Goal: Task Accomplishment & Management: Manage account settings

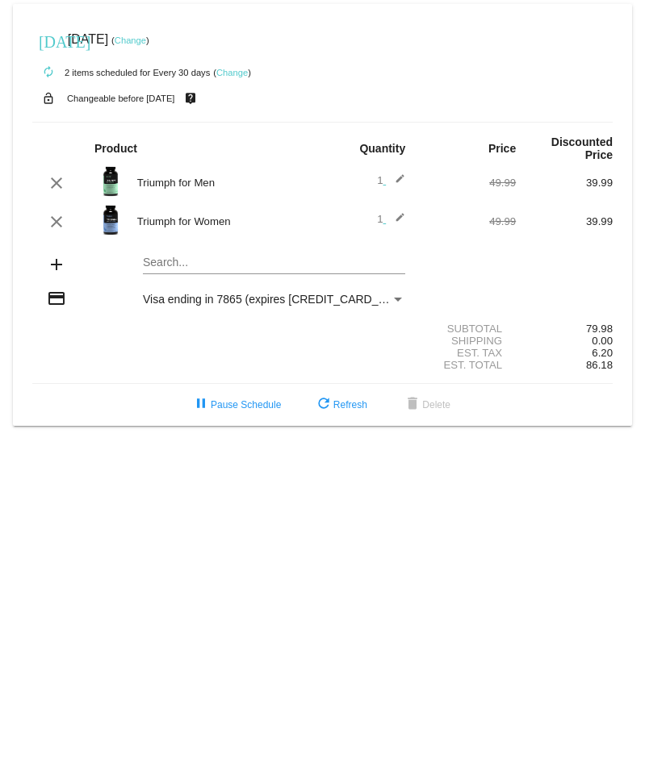
click at [236, 69] on link "Change" at bounding box center [231, 73] width 31 height 10
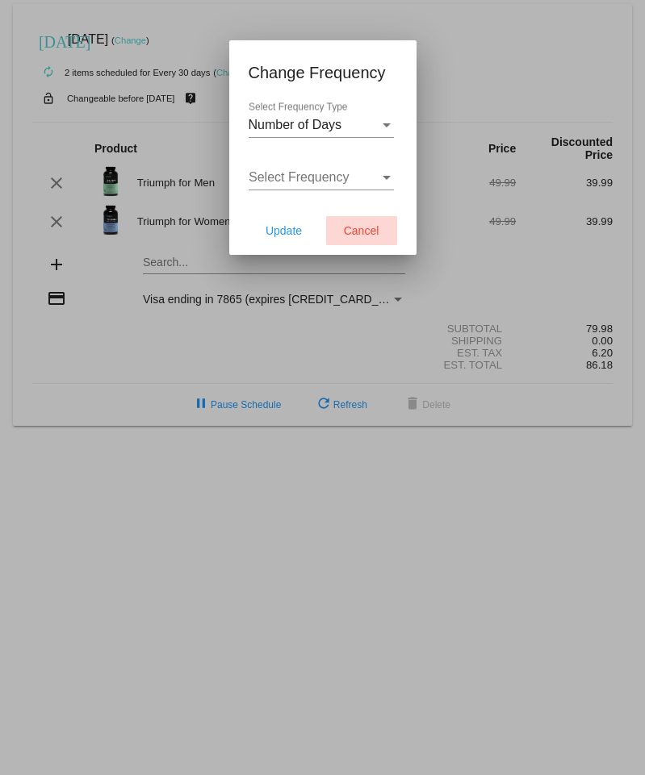
click at [370, 235] on span "Cancel" at bounding box center [361, 230] width 35 height 13
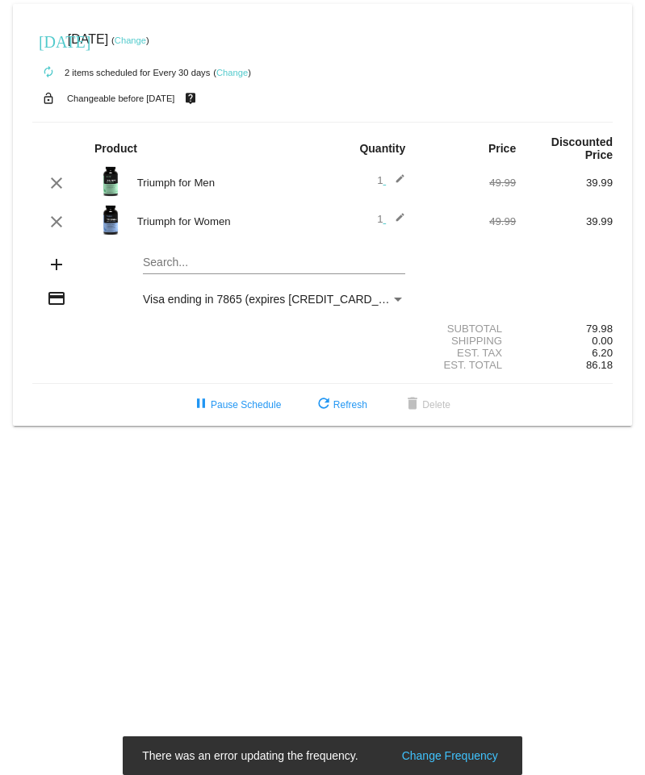
click at [146, 43] on link "Change" at bounding box center [130, 40] width 31 height 10
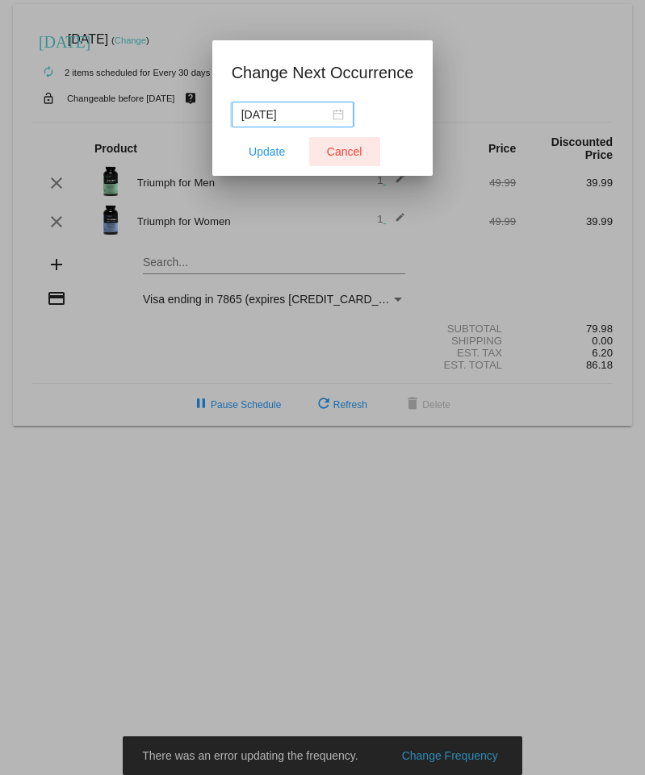
click at [357, 152] on span "Cancel" at bounding box center [344, 151] width 35 height 13
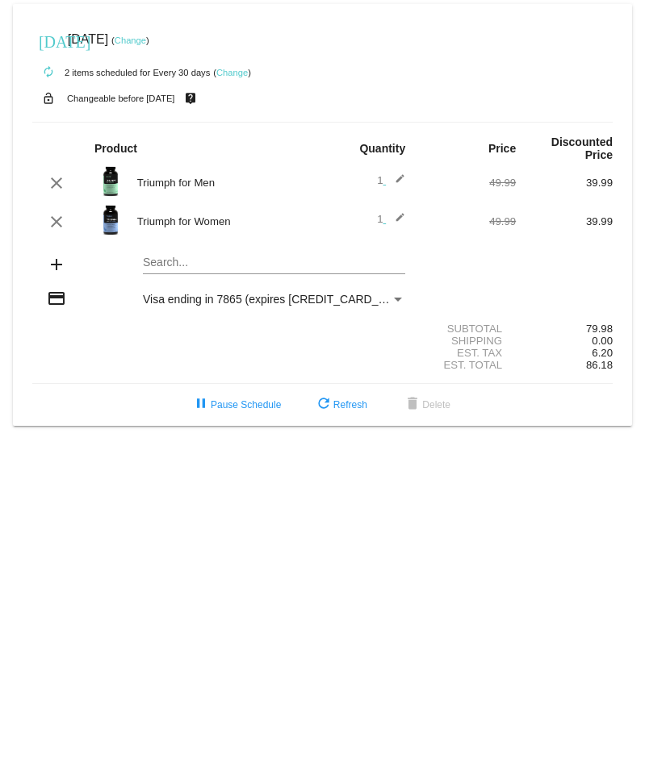
click at [48, 75] on mat-icon "autorenew" at bounding box center [48, 72] width 19 height 19
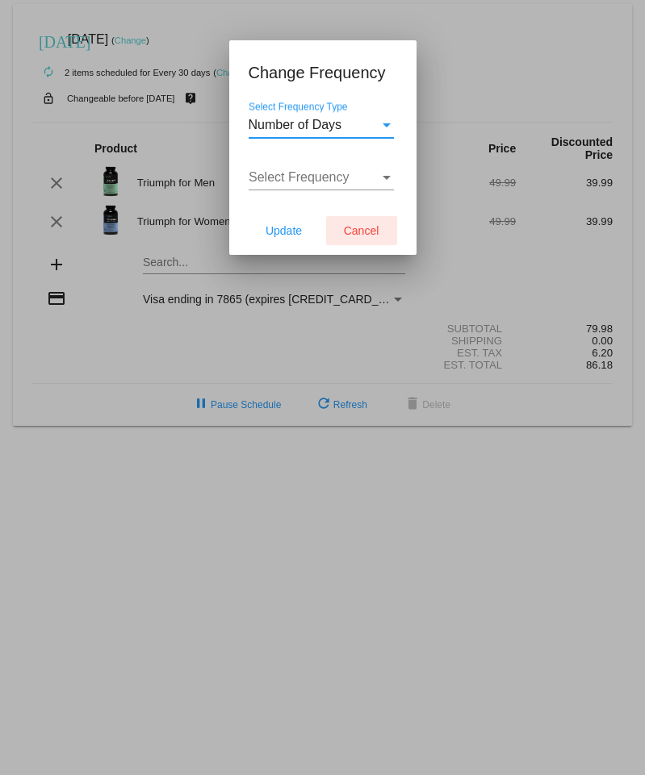
click at [368, 231] on span "Cancel" at bounding box center [361, 230] width 35 height 13
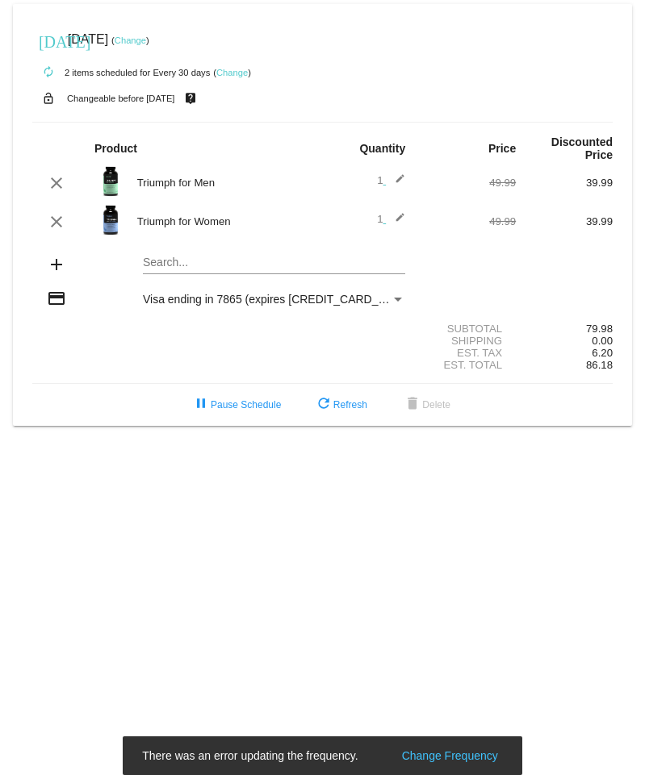
click at [56, 265] on mat-icon "add" at bounding box center [56, 264] width 19 height 19
click at [157, 254] on div "Search..." at bounding box center [274, 258] width 262 height 31
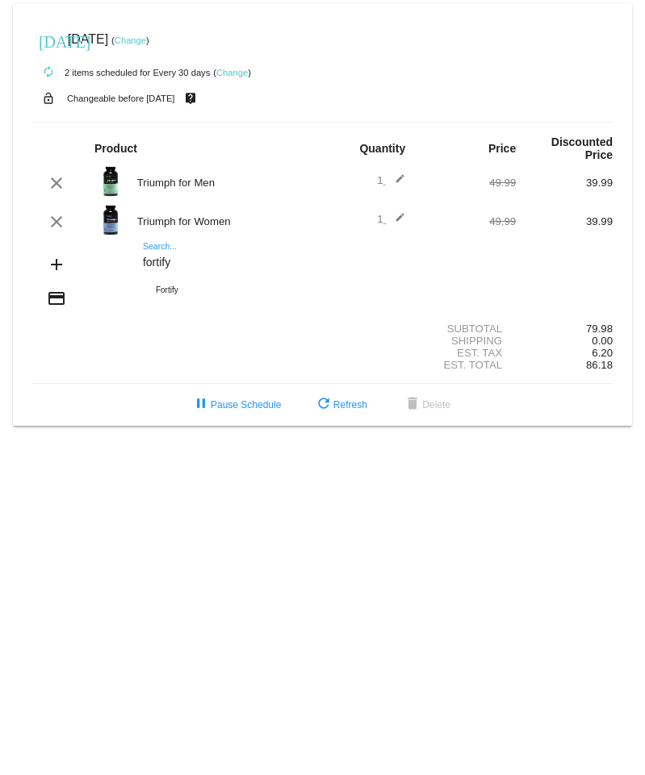
type input "fortify"
click at [194, 268] on input "fortify" at bounding box center [274, 263] width 262 height 13
click at [159, 248] on div "fortify Search..." at bounding box center [274, 258] width 262 height 31
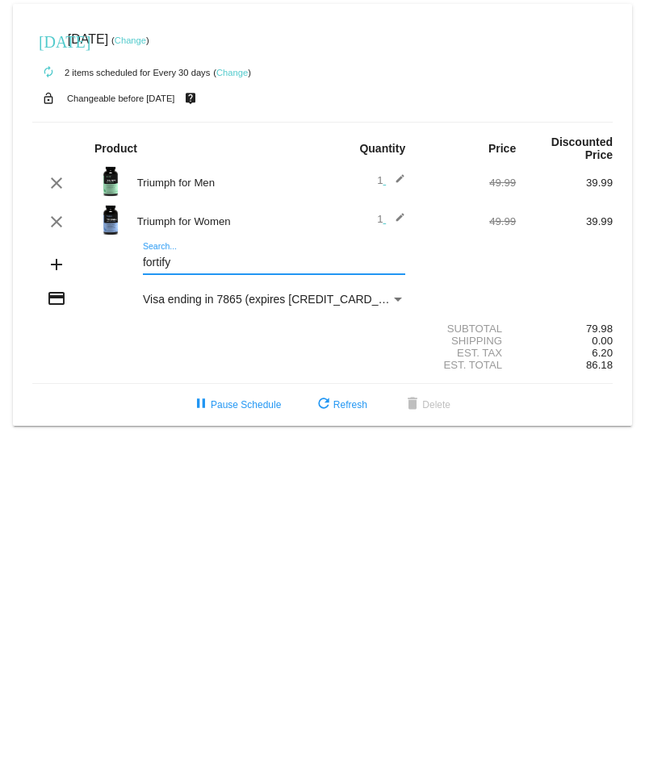
click at [189, 265] on input "fortify" at bounding box center [274, 263] width 262 height 13
drag, startPoint x: 190, startPoint y: 264, endPoint x: 94, endPoint y: 269, distance: 96.9
click at [94, 269] on div "add fortify Search..." at bounding box center [322, 266] width 580 height 46
click at [56, 267] on mat-icon "add" at bounding box center [56, 264] width 19 height 19
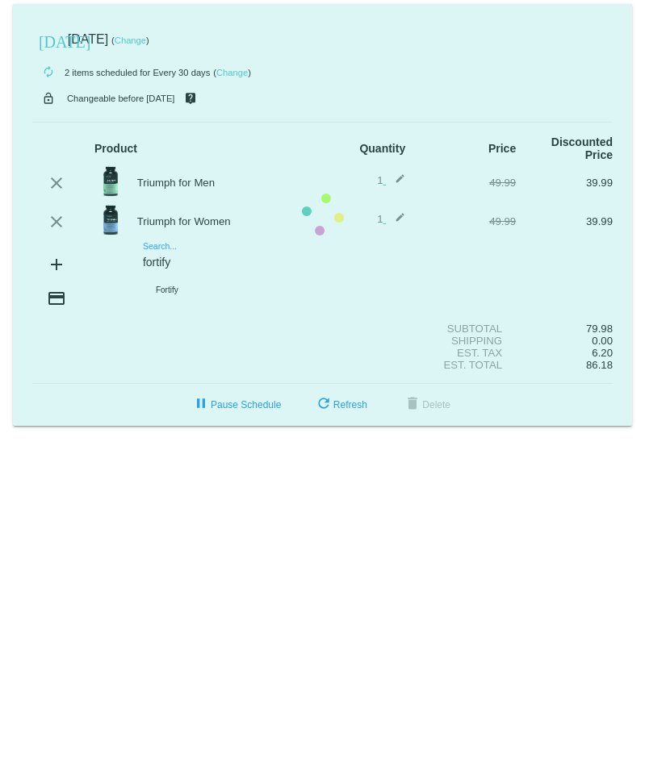
drag, startPoint x: 346, startPoint y: 265, endPoint x: 319, endPoint y: 265, distance: 26.6
click at [346, 265] on mat-card "[DATE] [DATE] ( Change ) autorenew 2 items scheduled for Every 30 days ( Change…" at bounding box center [322, 215] width 619 height 422
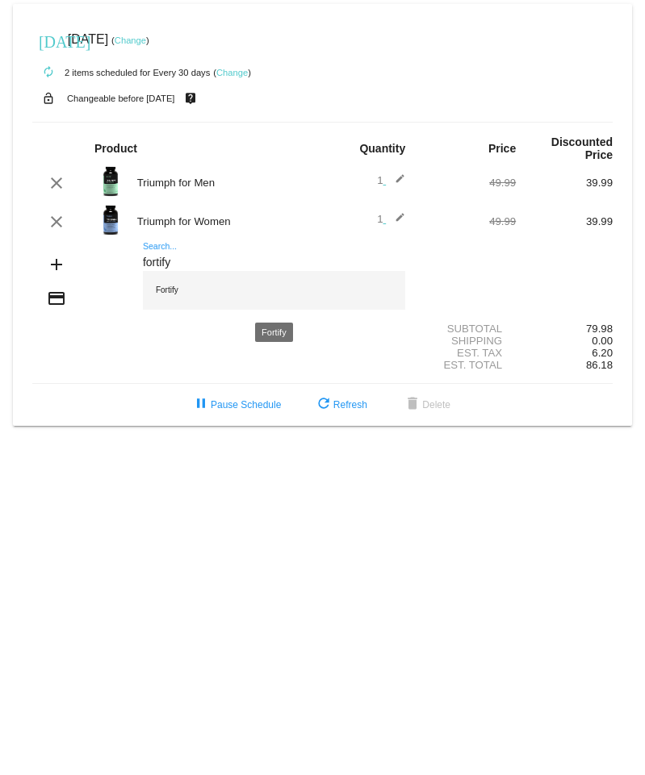
click at [170, 290] on div "Fortify" at bounding box center [274, 290] width 262 height 39
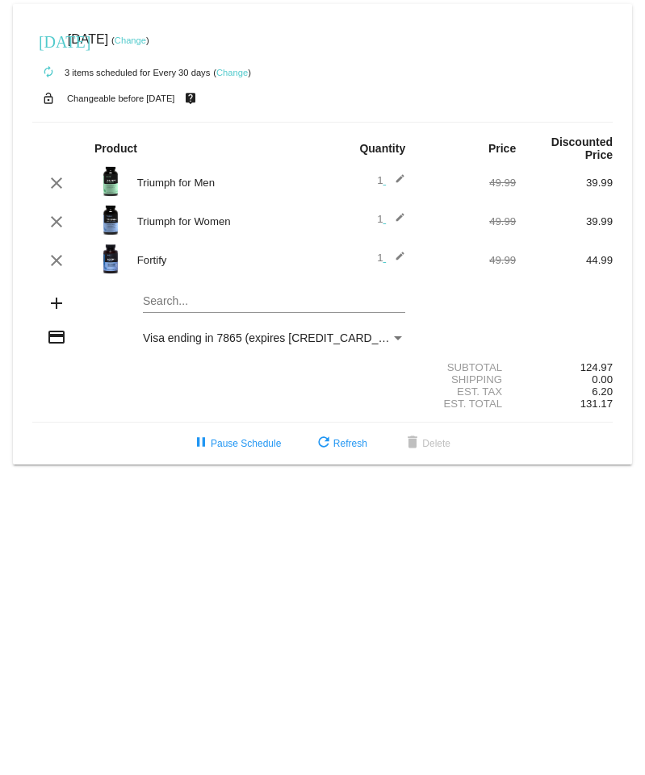
click at [111, 259] on img at bounding box center [110, 259] width 32 height 32
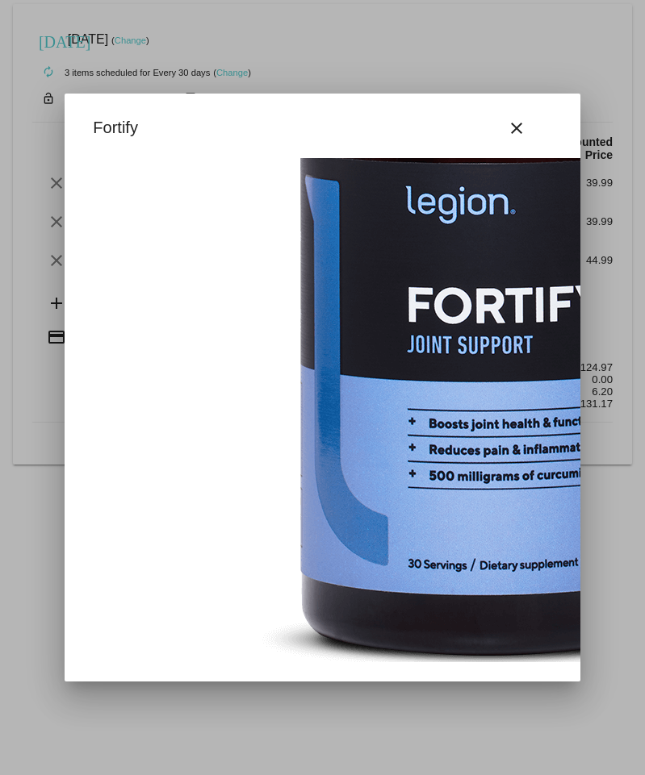
scroll to position [269, 0]
click at [516, 127] on mat-icon "close" at bounding box center [516, 128] width 19 height 19
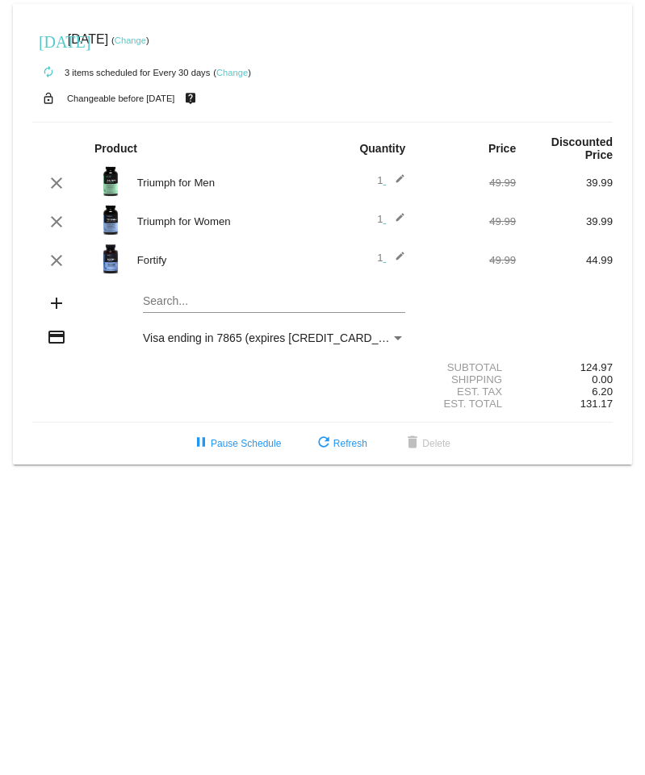
click at [163, 297] on mat-card "[DATE] [DATE] ( Change ) autorenew 3 items scheduled for Every 30 days ( Change…" at bounding box center [322, 234] width 619 height 461
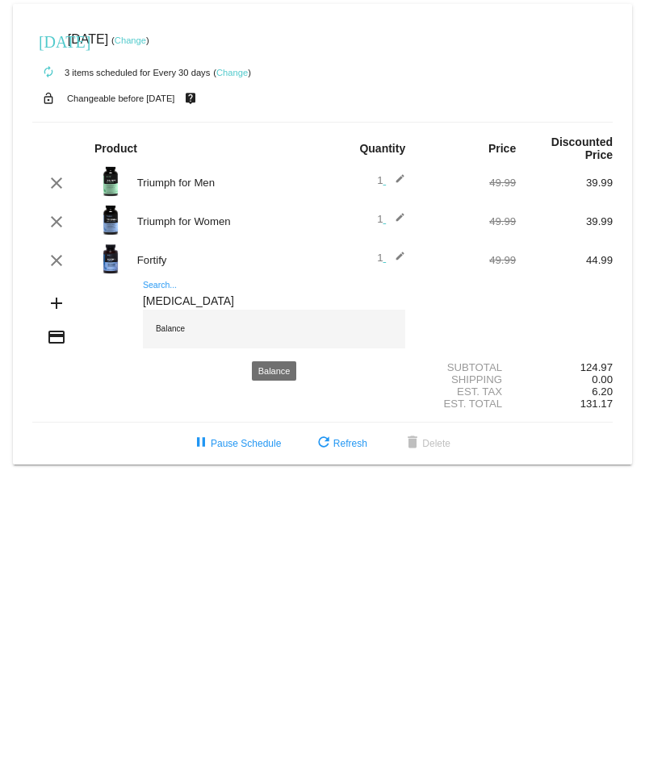
type input "[MEDICAL_DATA]"
click at [184, 329] on div "Balance" at bounding box center [274, 329] width 262 height 39
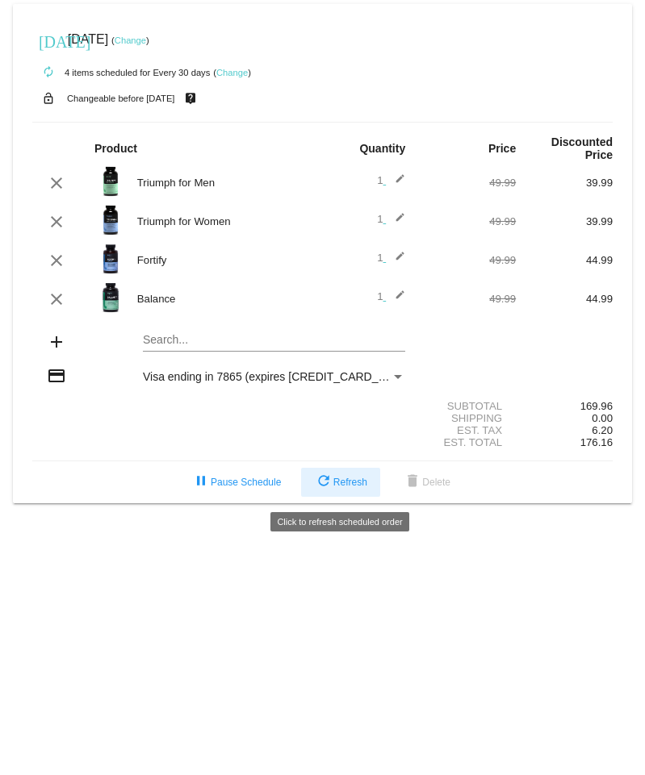
click at [345, 479] on button "refresh Refresh" at bounding box center [340, 482] width 79 height 29
